Goal: Information Seeking & Learning: Compare options

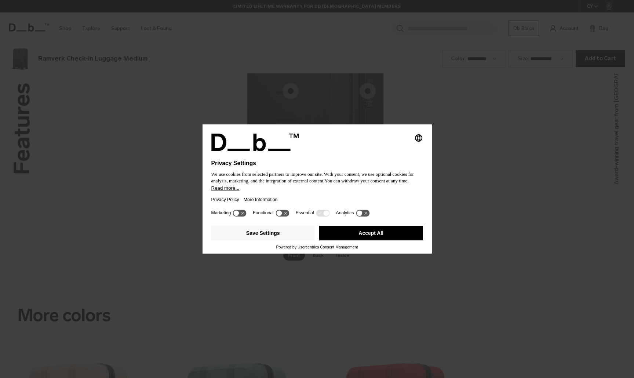
scroll to position [1133, 0]
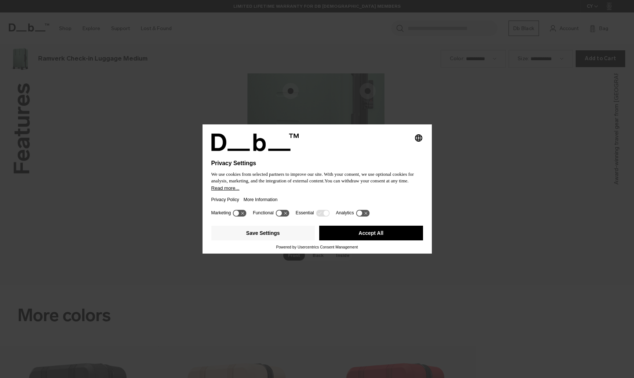
scroll to position [1133, 0]
